Goal: Transaction & Acquisition: Purchase product/service

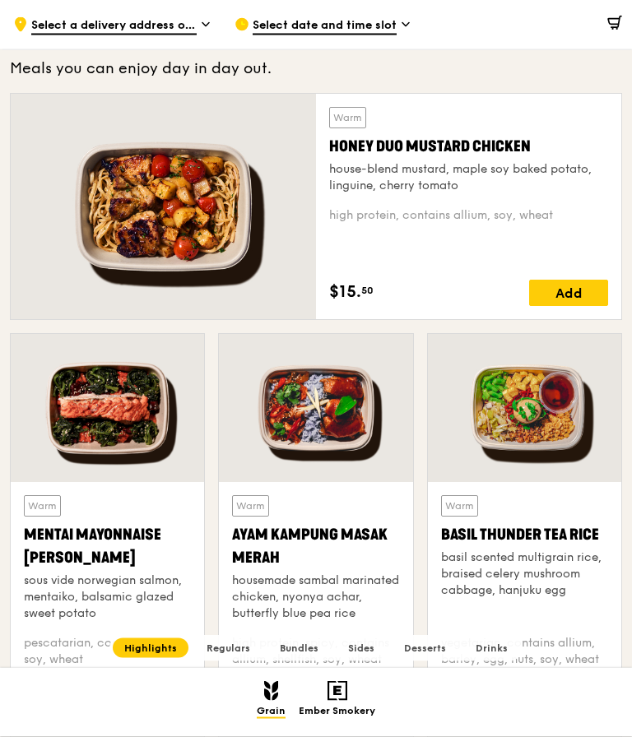
scroll to position [906, 0]
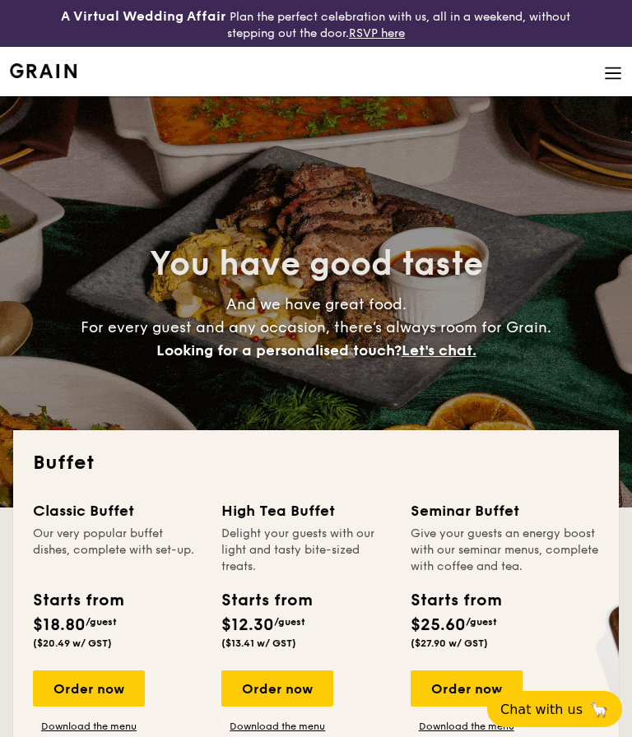
select select
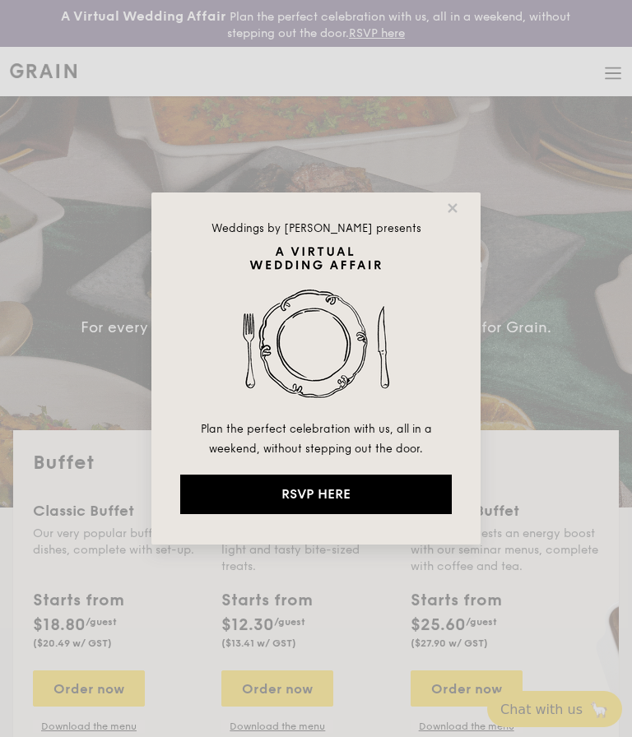
click at [459, 206] on icon at bounding box center [452, 208] width 15 height 15
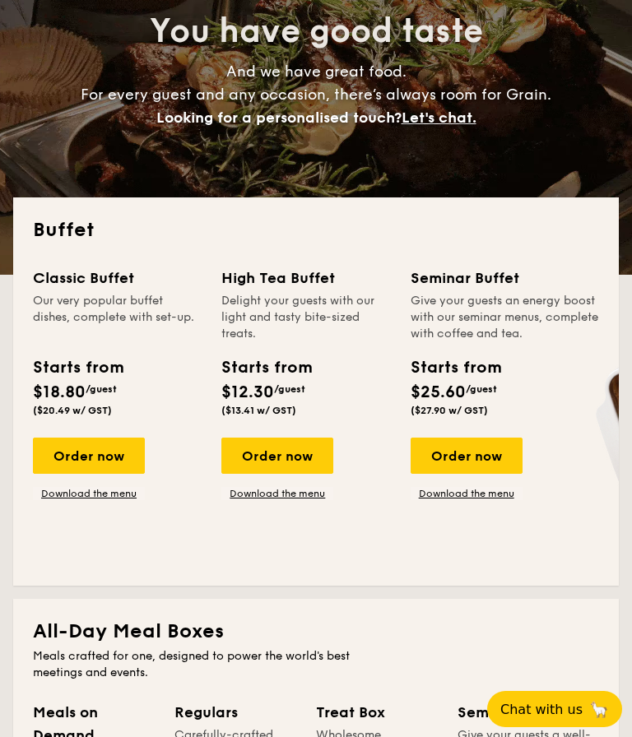
scroll to position [230, 0]
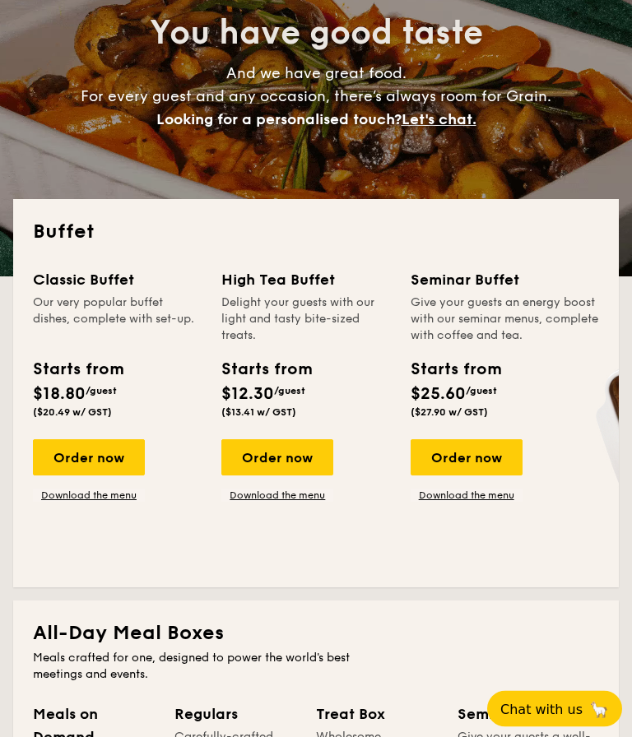
click at [107, 449] on div "Order now" at bounding box center [89, 458] width 112 height 36
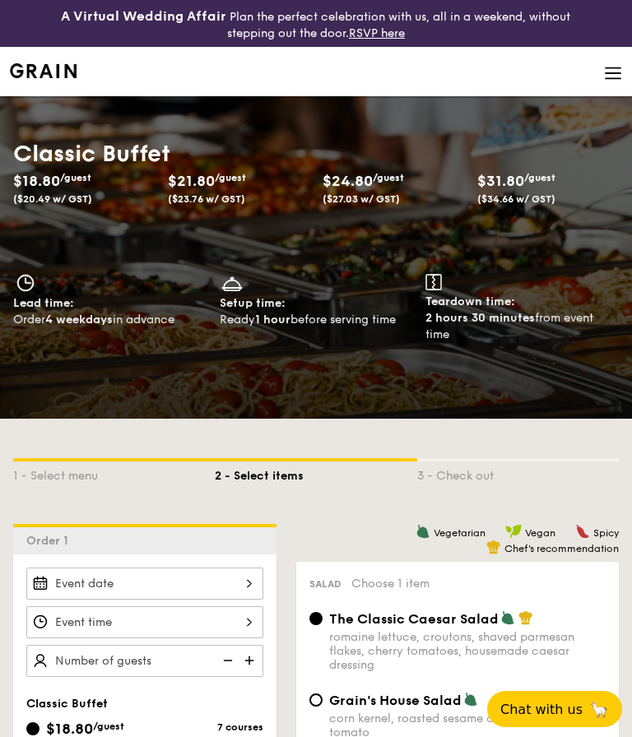
select select
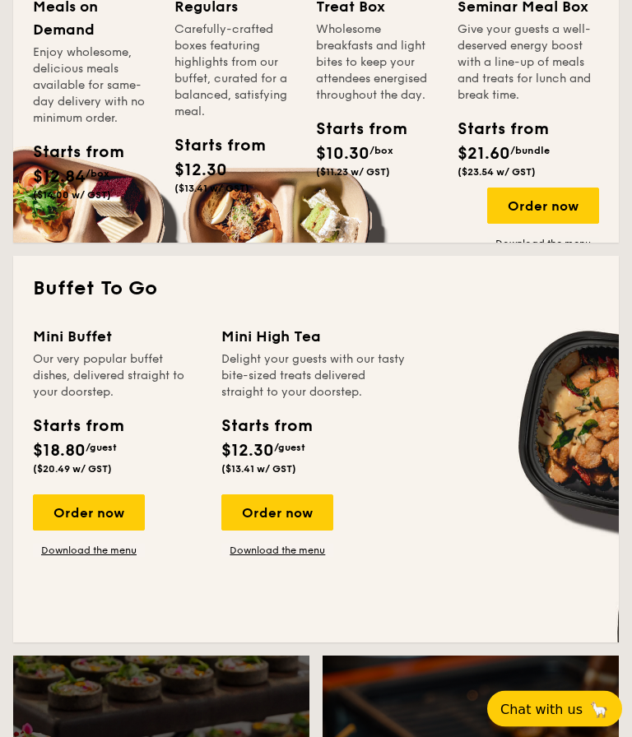
scroll to position [878, 0]
